Goal: Task Accomplishment & Management: Manage account settings

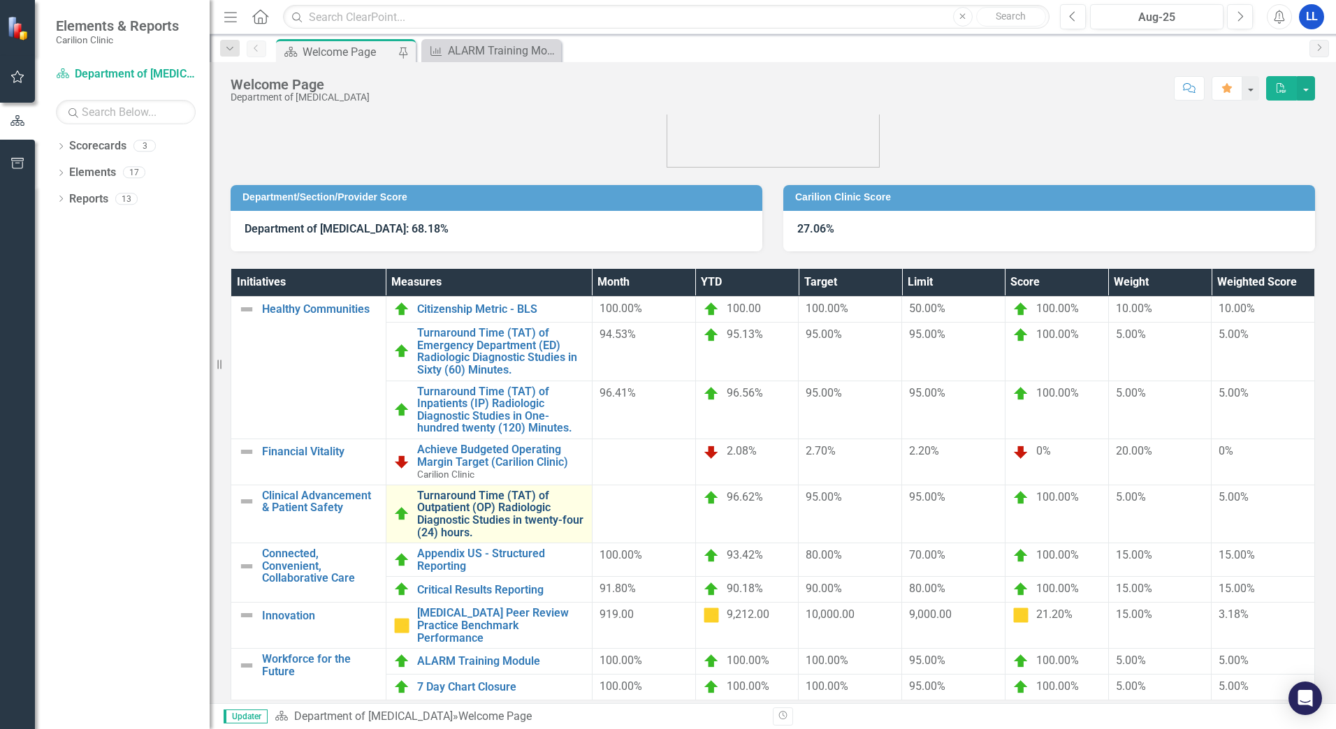
scroll to position [71, 0]
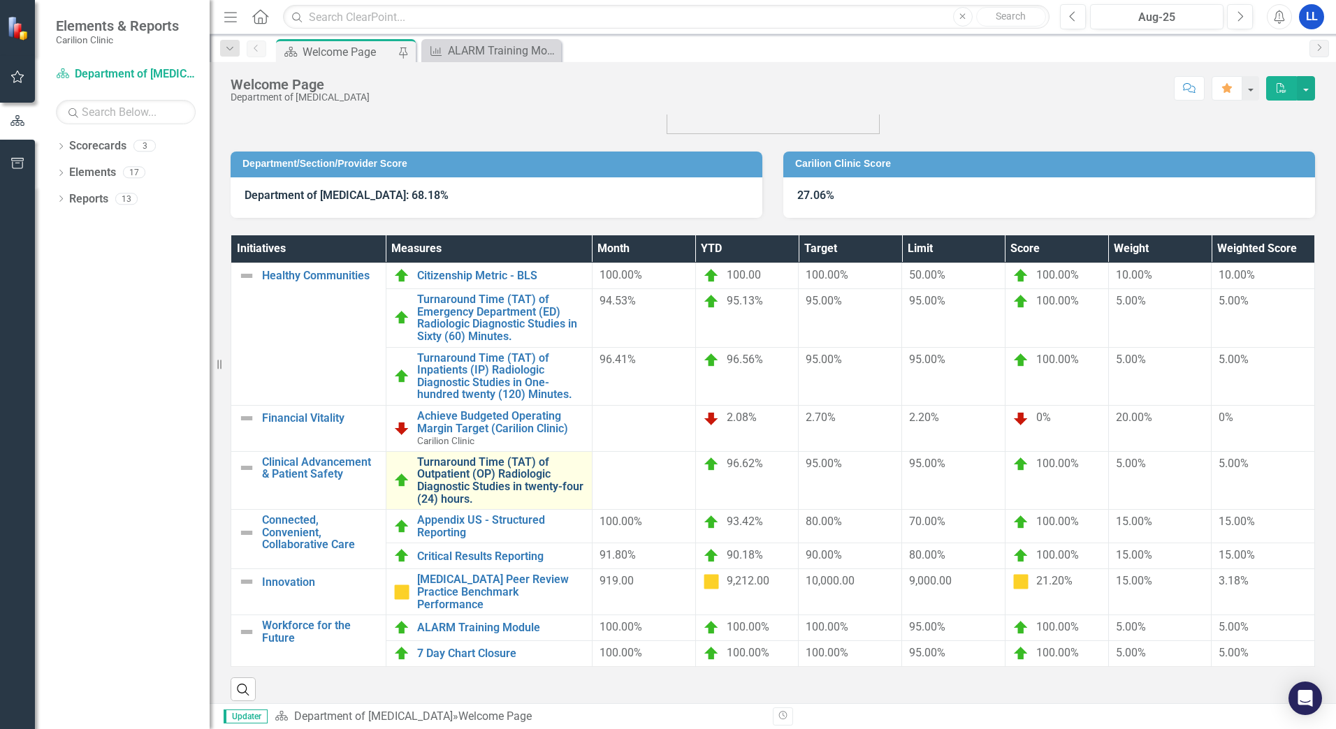
click at [490, 484] on link "Turnaround Time (TAT) of Outpatient (OP) Radiologic Diagnostic Studies in twent…" at bounding box center [501, 480] width 168 height 49
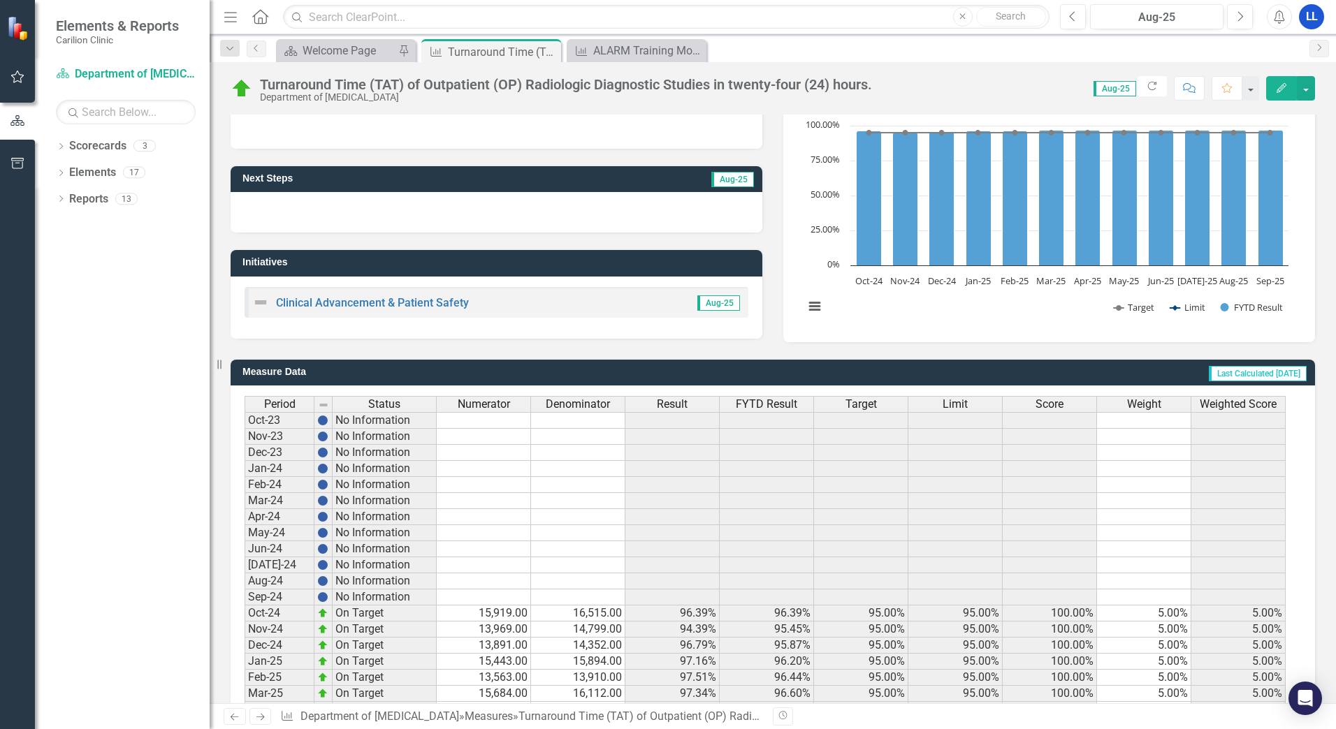
scroll to position [247, 0]
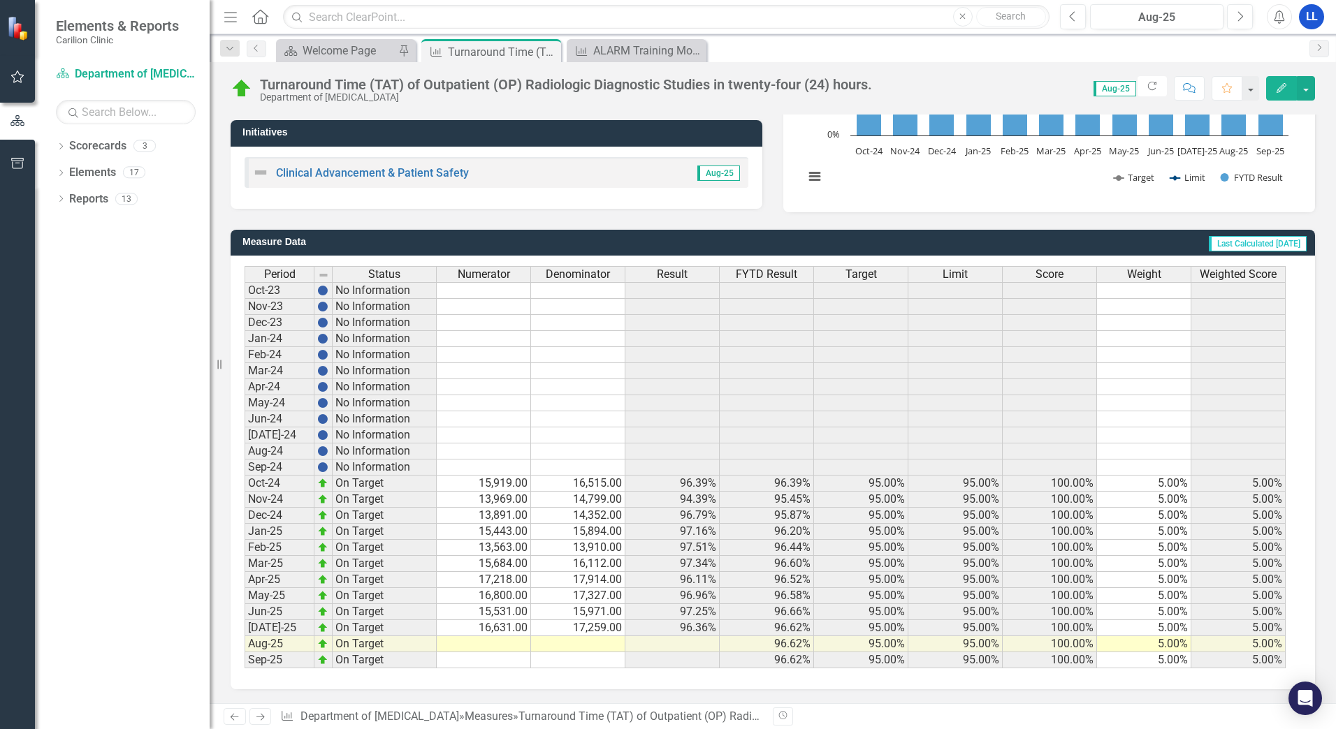
click at [516, 644] on td at bounding box center [484, 644] width 94 height 16
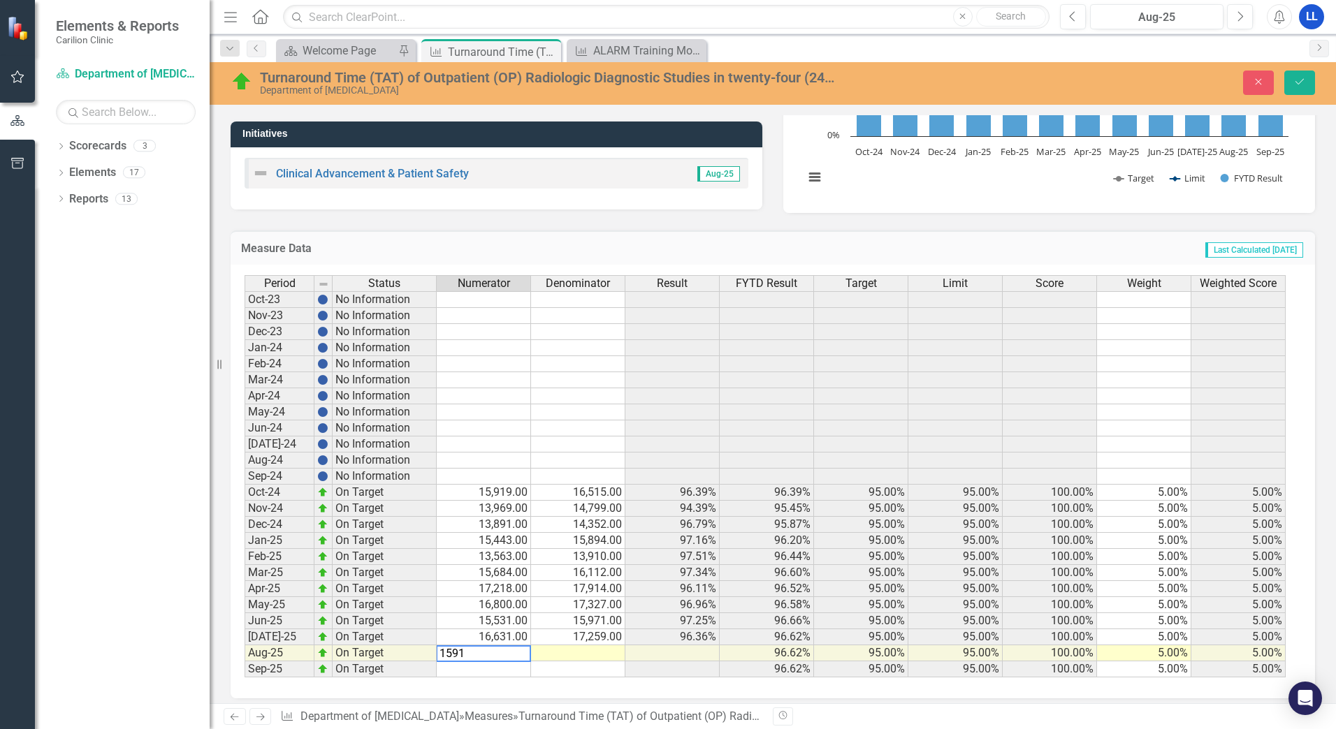
type textarea "15912"
type textarea "16406"
click at [1297, 82] on icon "Save" at bounding box center [1299, 82] width 13 height 10
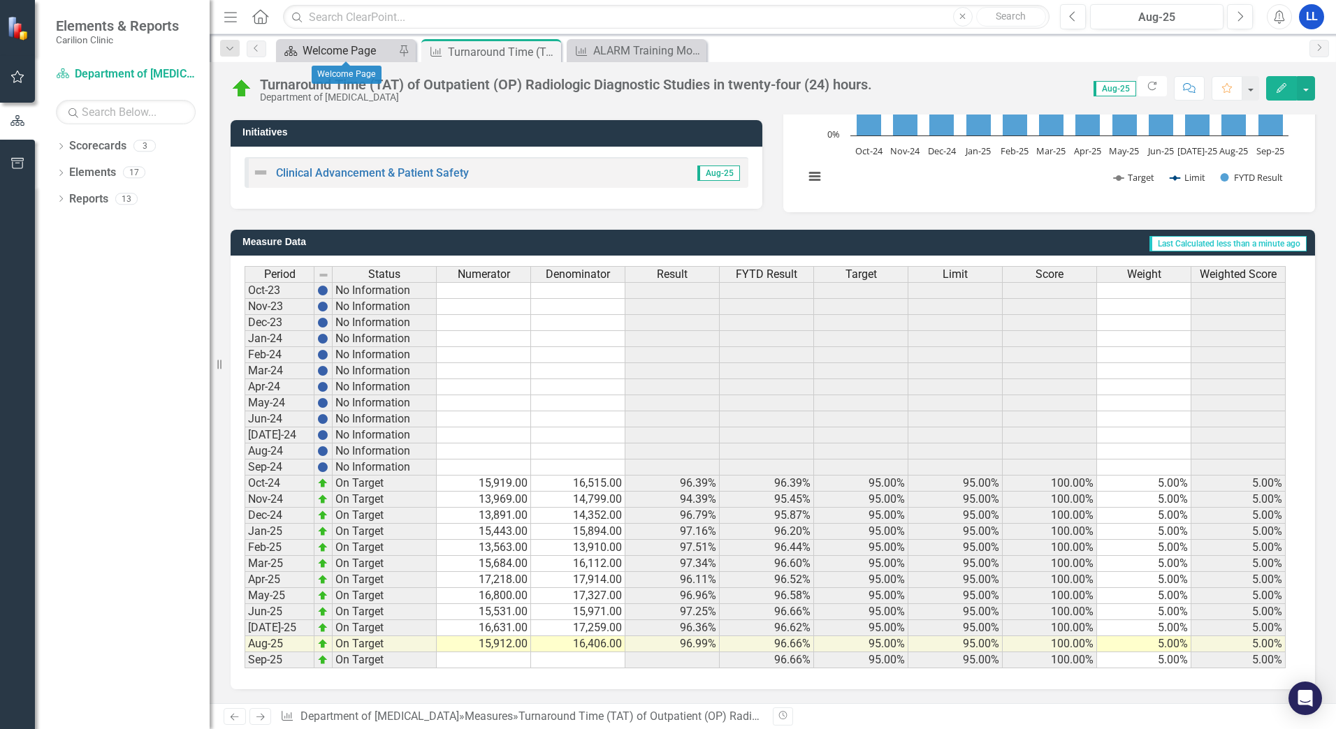
click at [356, 54] on div "Welcome Page" at bounding box center [349, 50] width 92 height 17
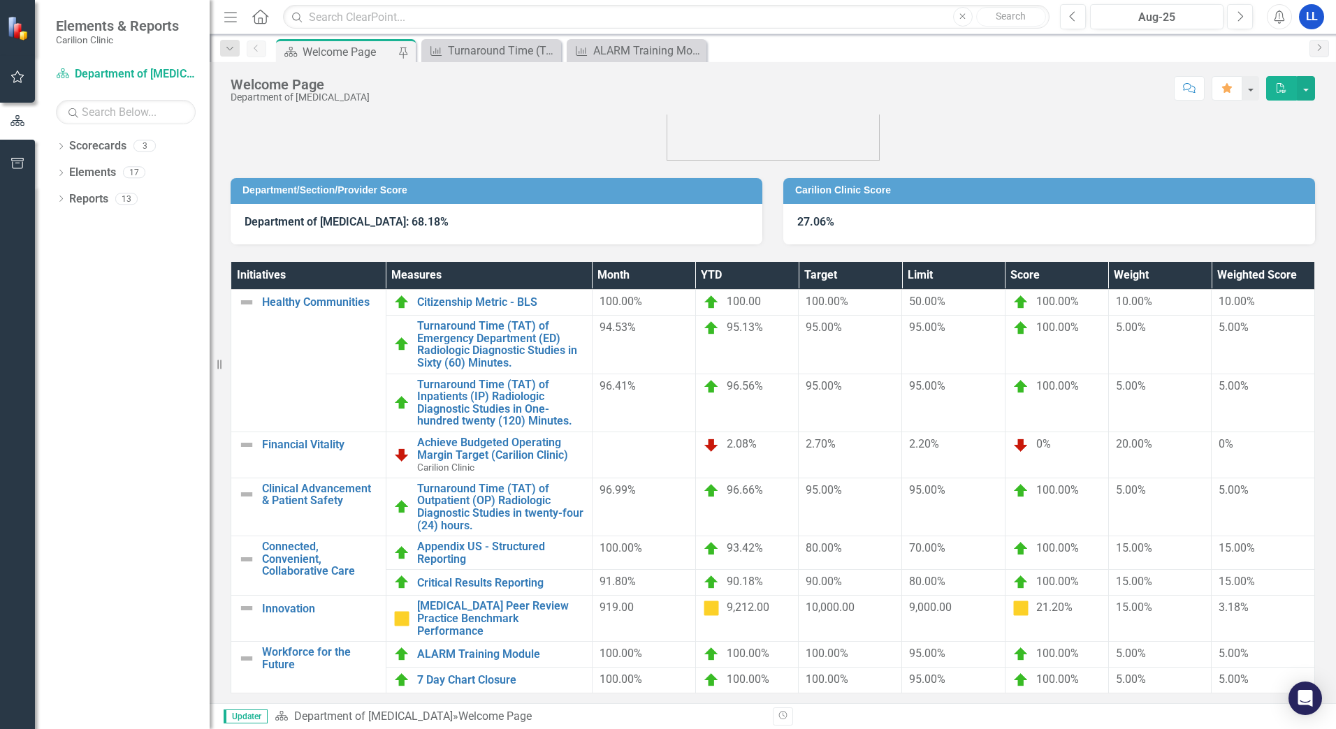
scroll to position [70, 0]
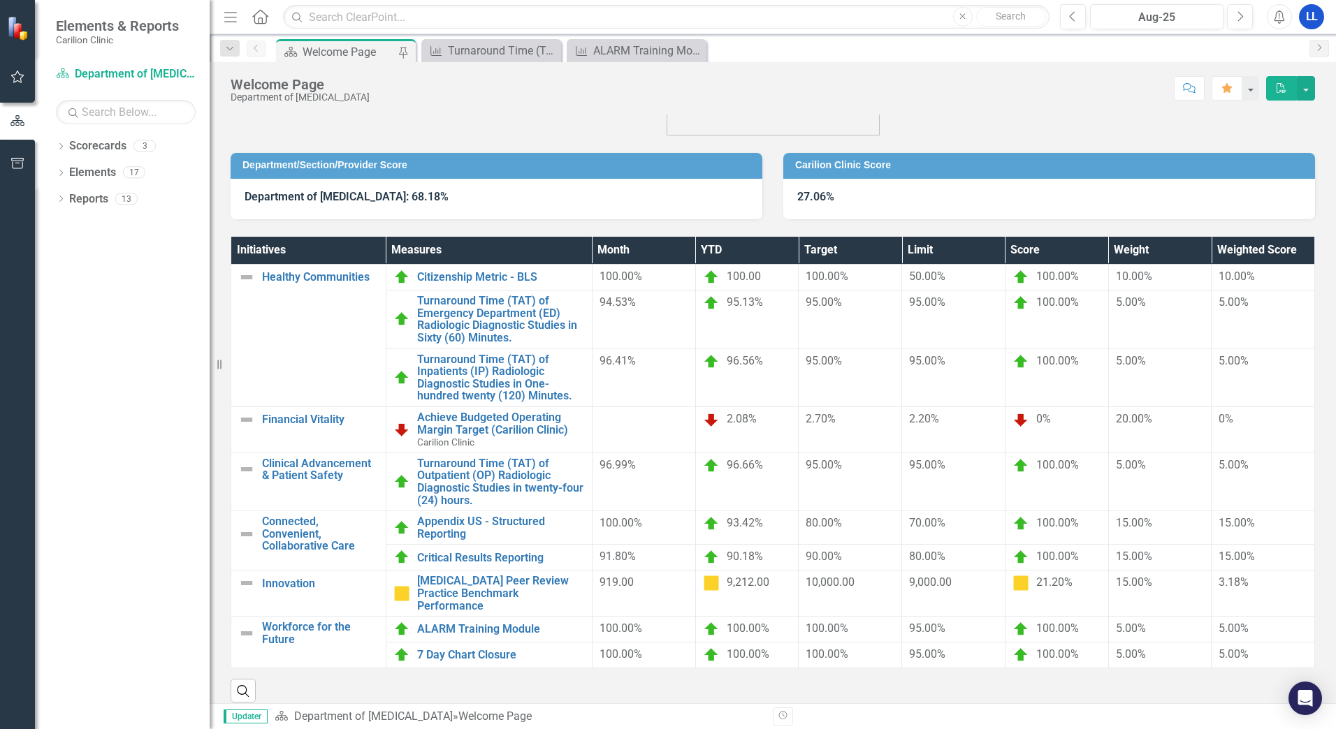
click at [1286, 89] on icon "PDF" at bounding box center [1281, 88] width 13 height 10
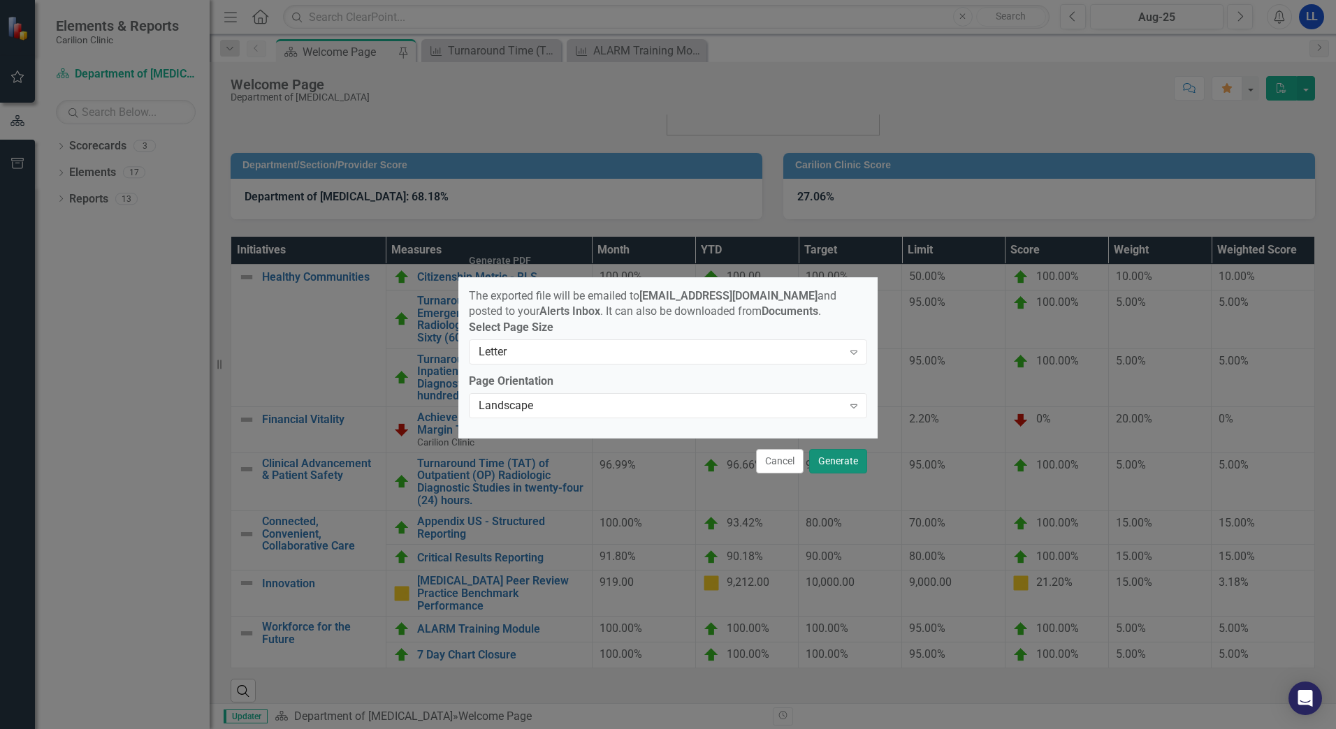
click at [833, 466] on button "Generate" at bounding box center [838, 461] width 58 height 24
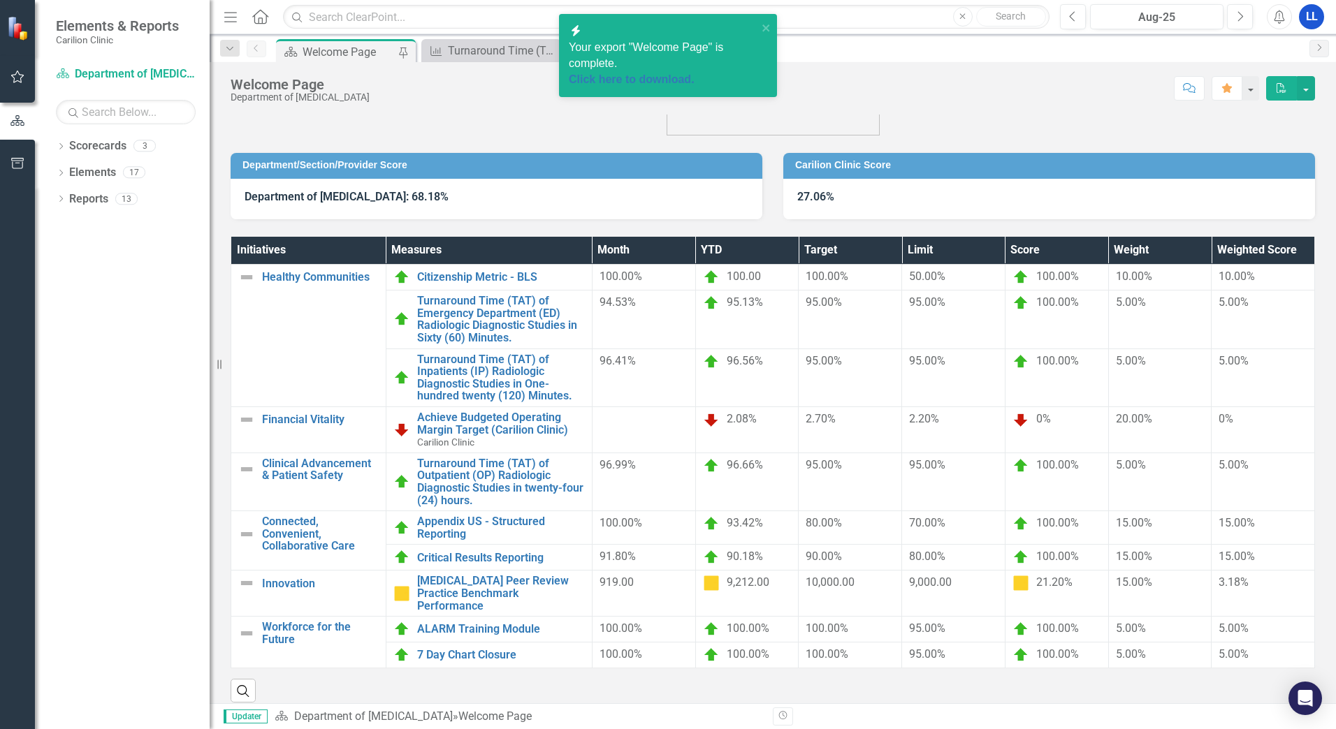
scroll to position [71, 0]
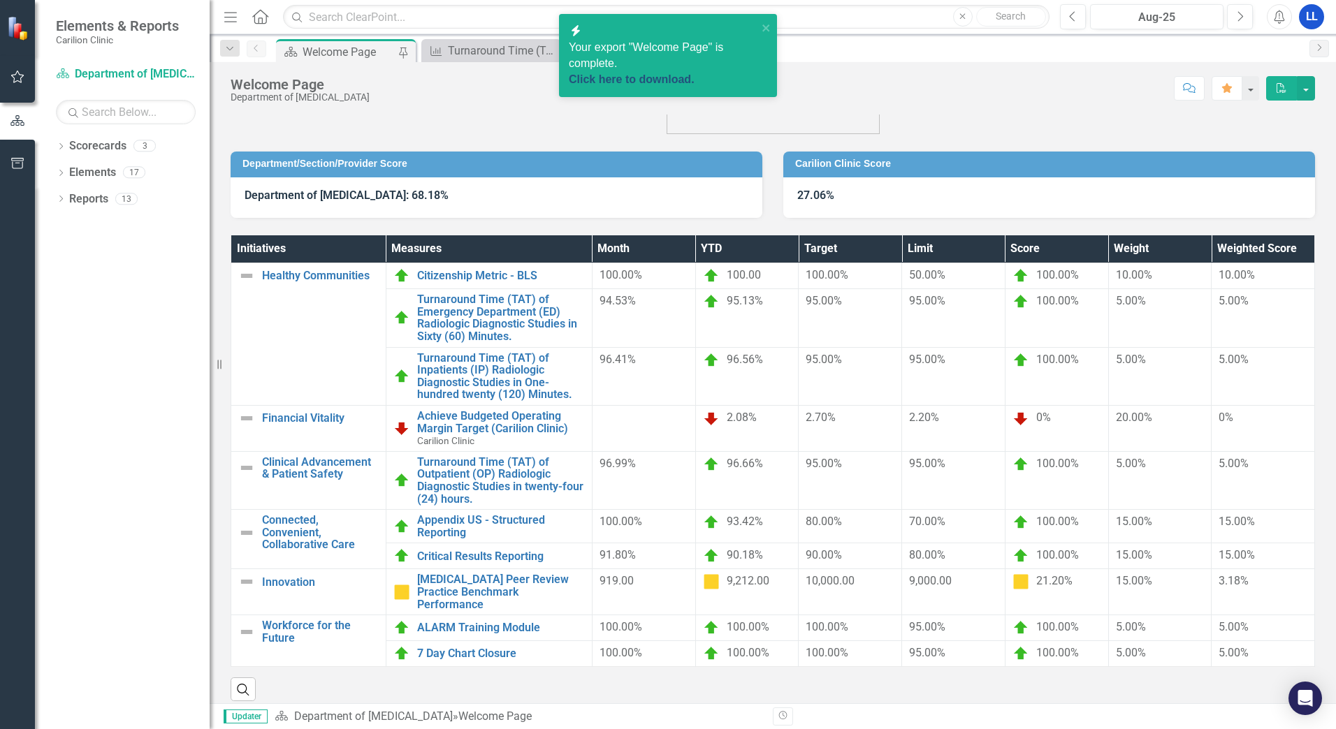
click at [655, 73] on link "Click here to download." at bounding box center [632, 79] width 126 height 12
